Goal: Transaction & Acquisition: Purchase product/service

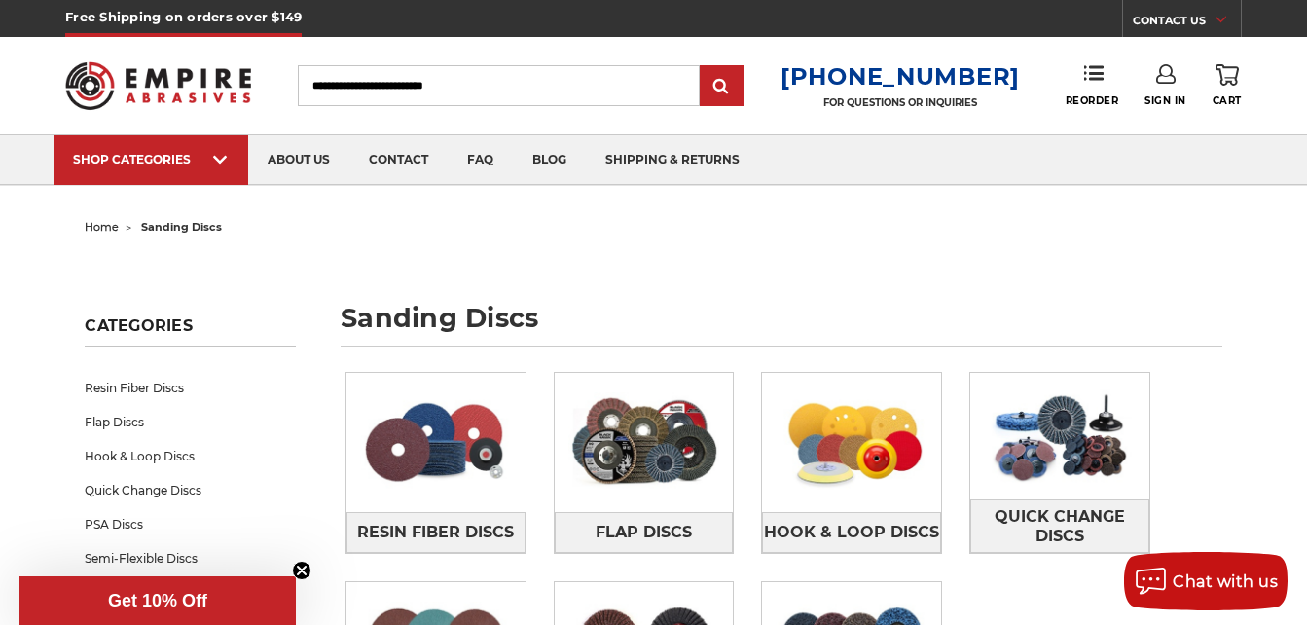
click at [427, 88] on input "Search" at bounding box center [499, 85] width 402 height 41
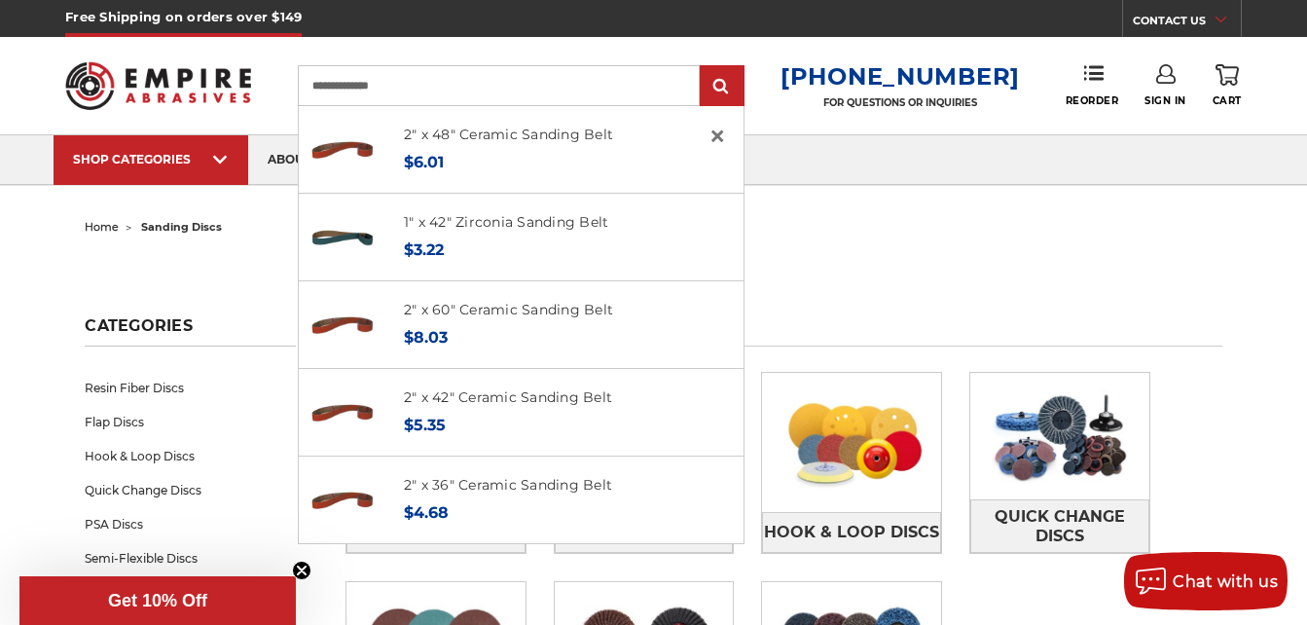
type input "**********"
click at [703, 67] on input "submit" at bounding box center [722, 86] width 39 height 39
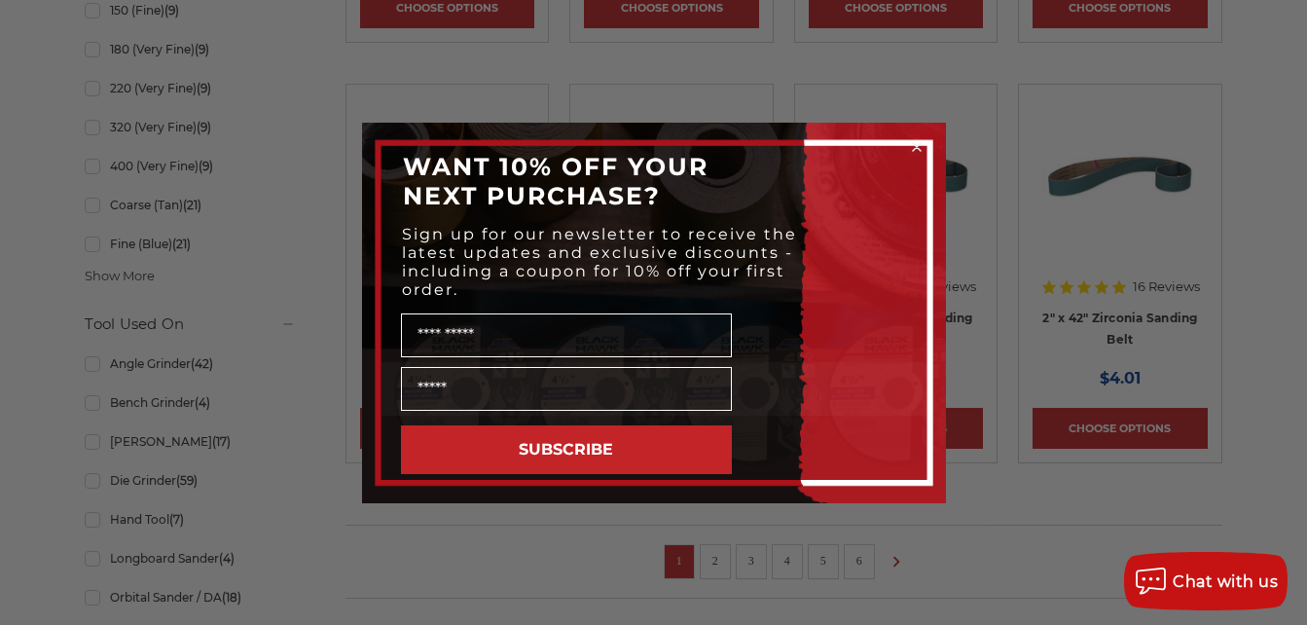
scroll to position [1324, 0]
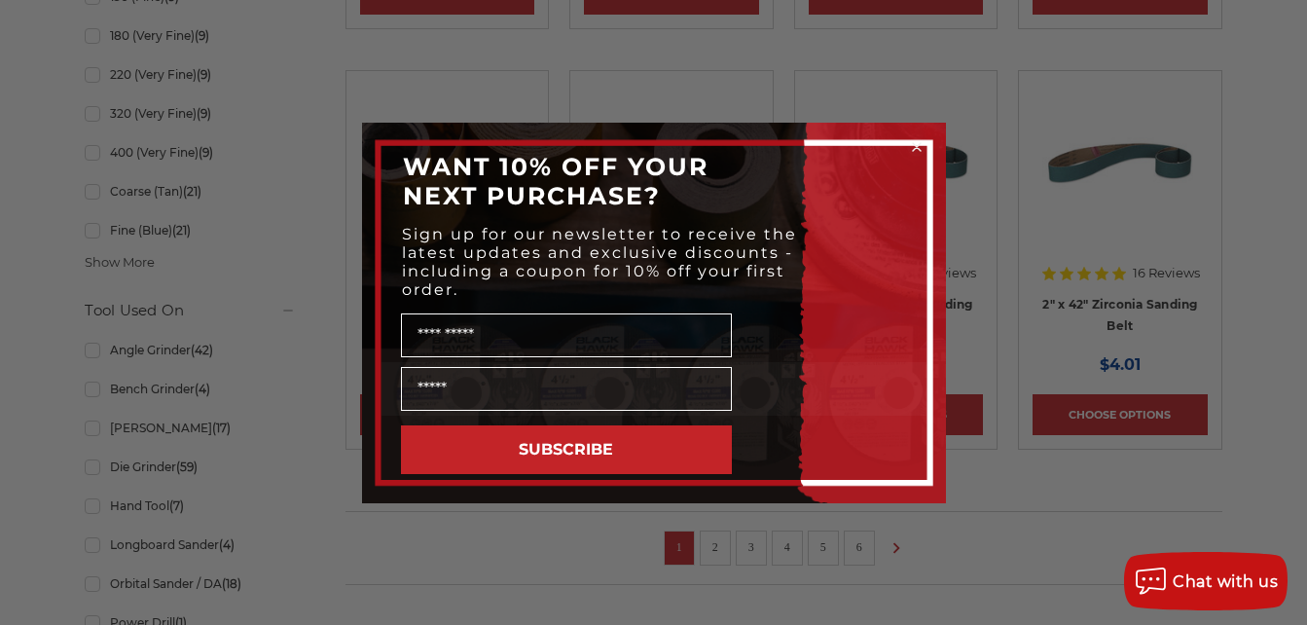
click at [918, 148] on icon "Close dialog" at bounding box center [917, 147] width 8 height 8
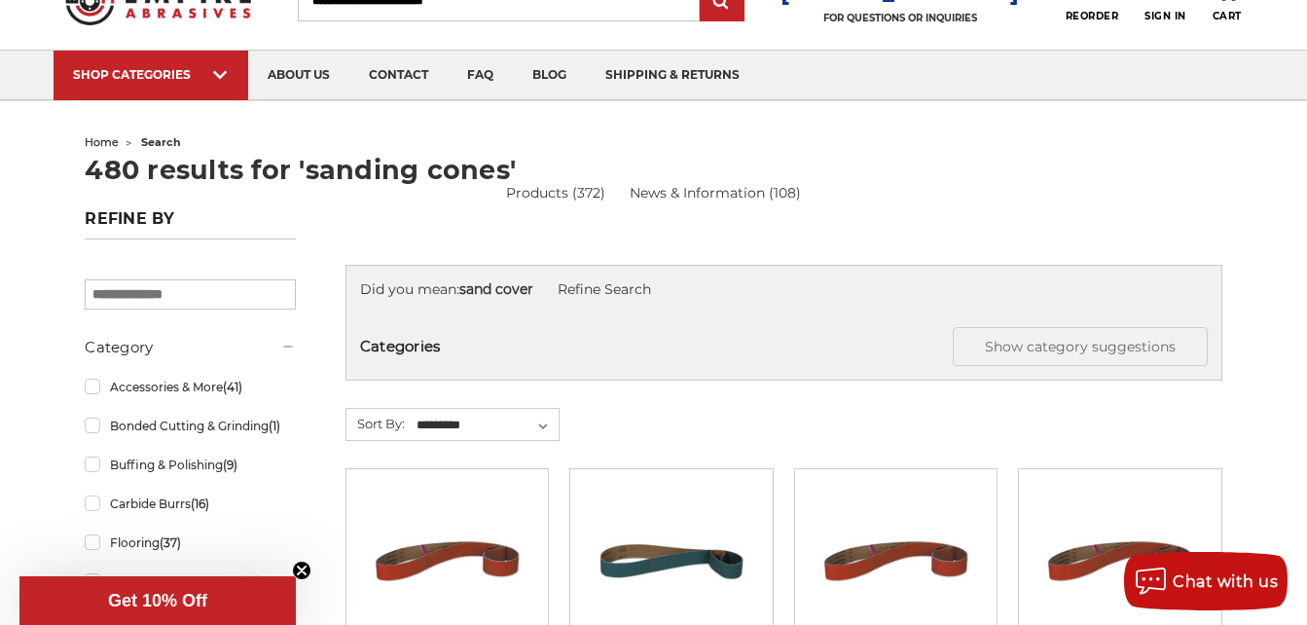
scroll to position [0, 0]
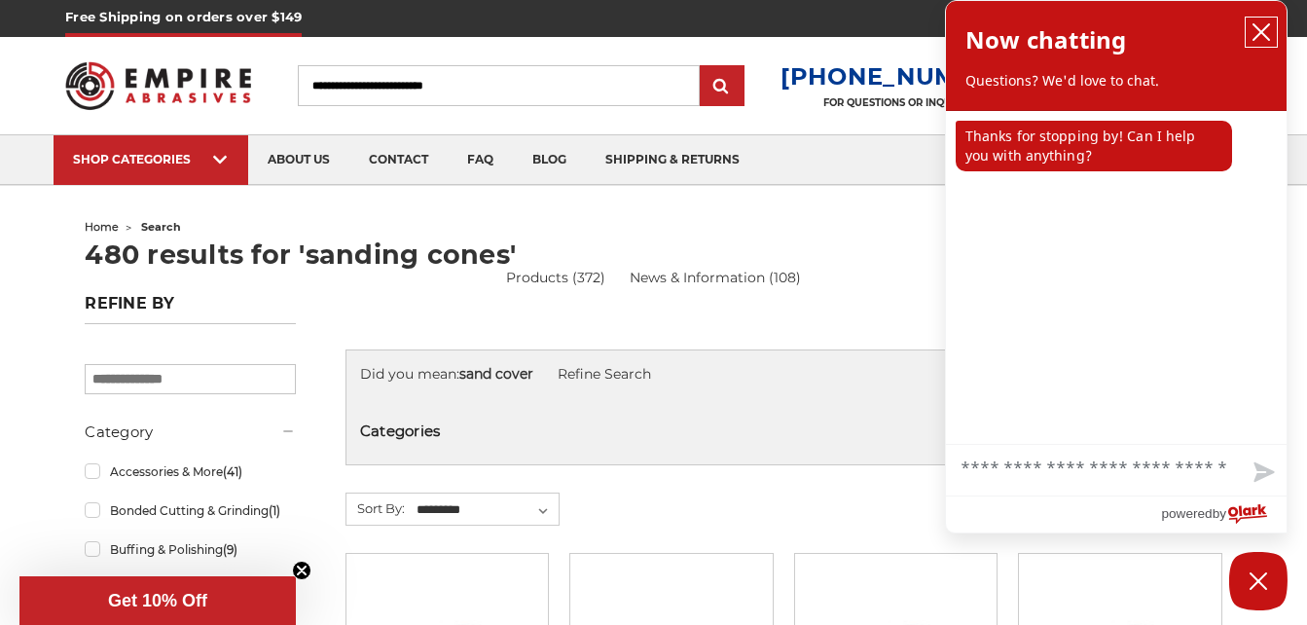
click at [1259, 27] on icon "close chatbox" at bounding box center [1261, 31] width 19 height 19
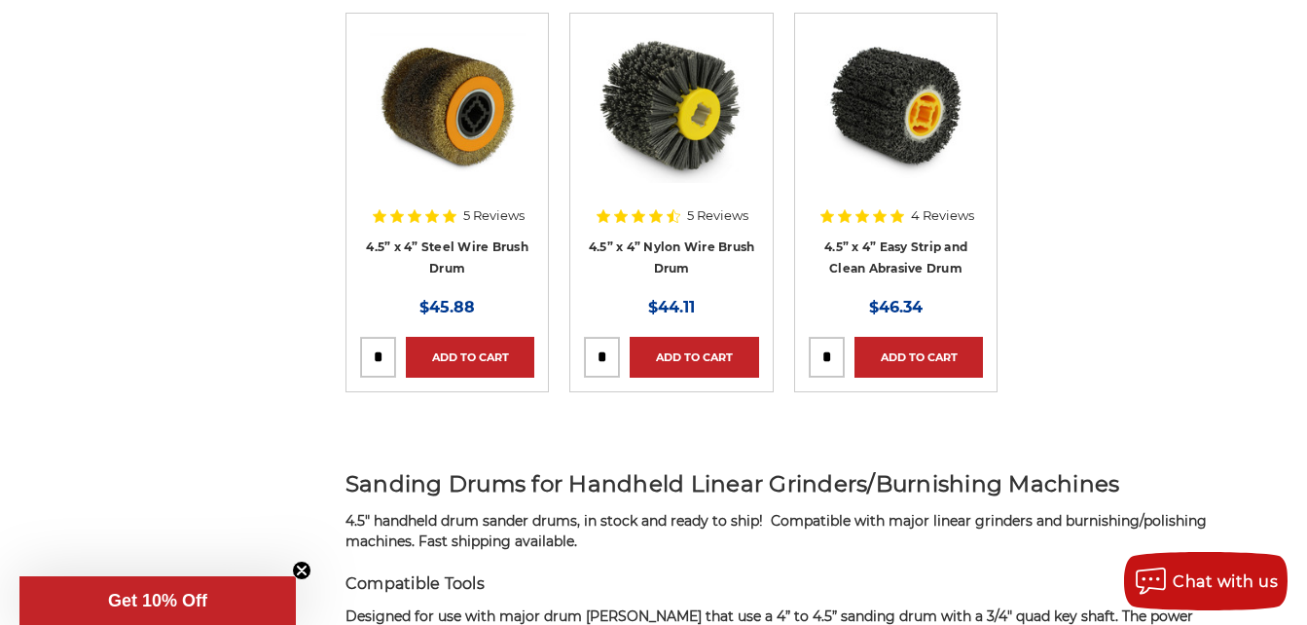
scroll to position [1544, 0]
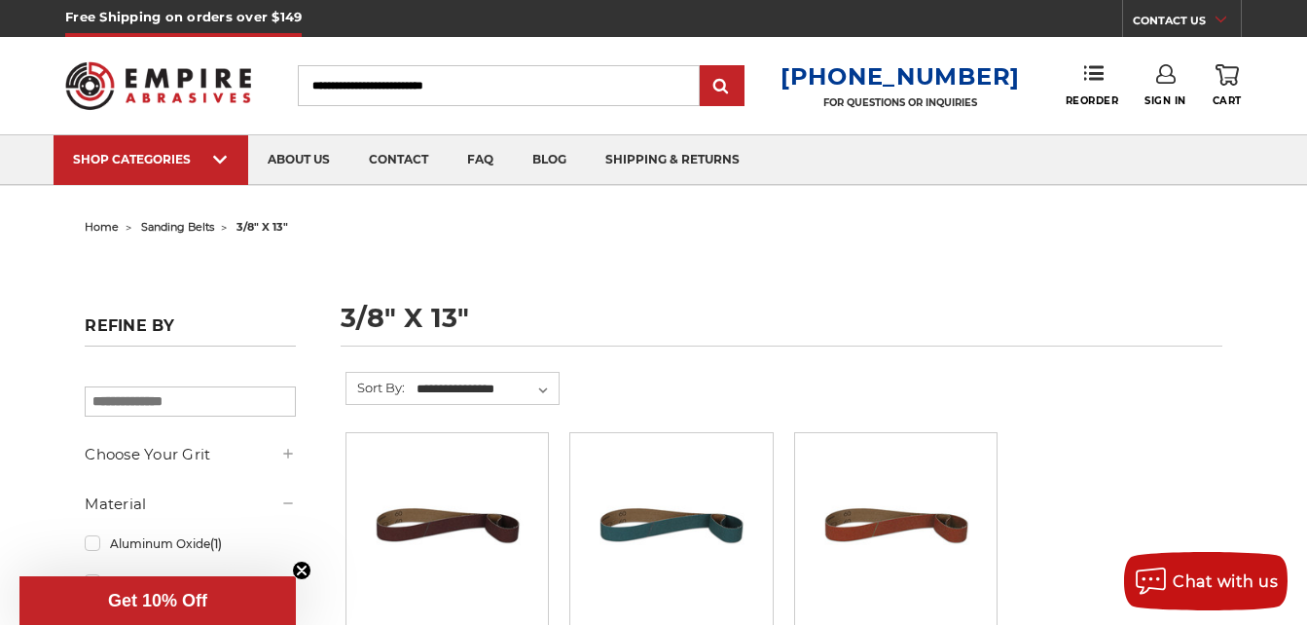
click at [476, 91] on input "Search" at bounding box center [499, 85] width 402 height 41
